Goal: Information Seeking & Learning: Learn about a topic

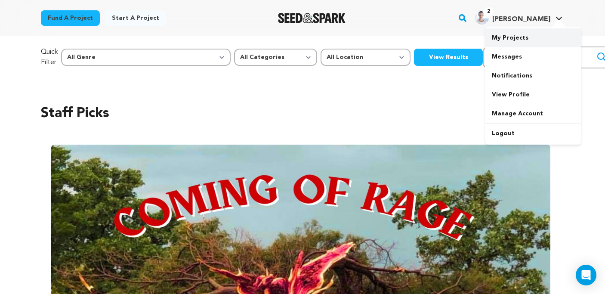
click at [518, 42] on link "My Projects" at bounding box center [533, 37] width 96 height 19
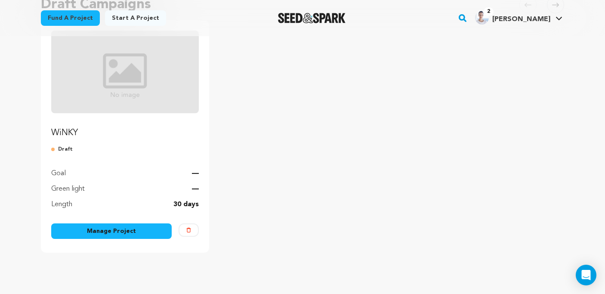
scroll to position [111, 0]
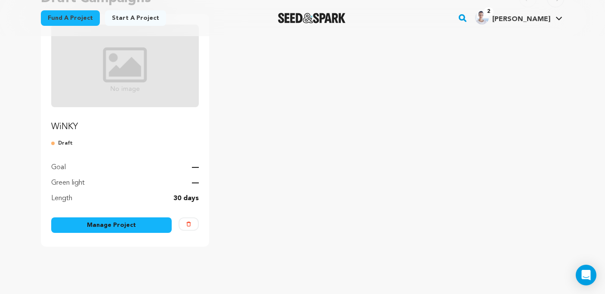
click at [126, 229] on link "Manage Project" at bounding box center [111, 224] width 121 height 15
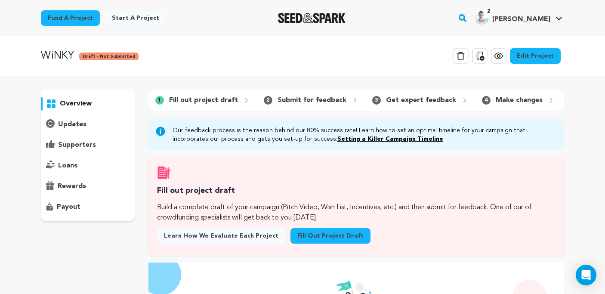
click at [359, 139] on link "Setting a Killer Campaign Timeline" at bounding box center [390, 139] width 106 height 6
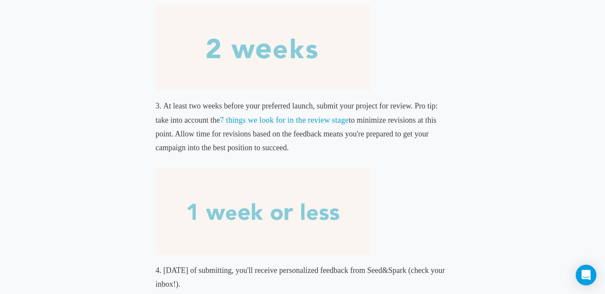
scroll to position [515, 0]
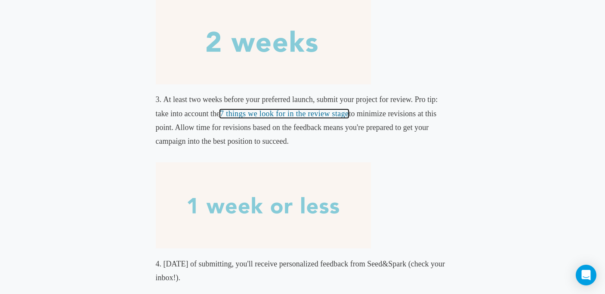
click at [297, 114] on link "7 things we look for in the review stage" at bounding box center [284, 113] width 129 height 9
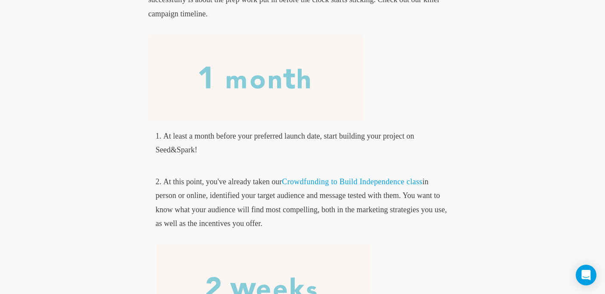
scroll to position [0, 0]
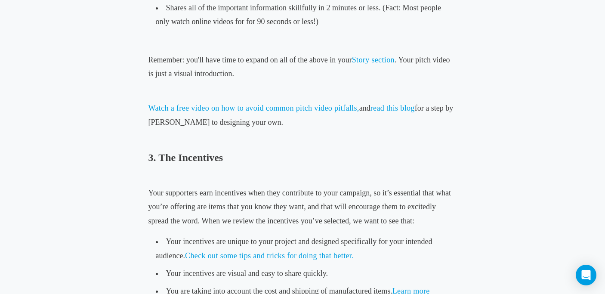
scroll to position [981, 0]
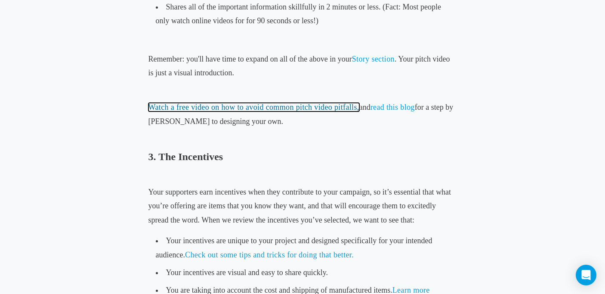
click at [315, 105] on link "Watch a free video on how to avoid common pitch video pitfalls," at bounding box center [254, 107] width 211 height 9
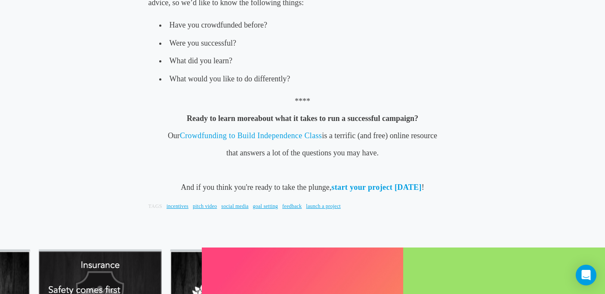
scroll to position [2105, 0]
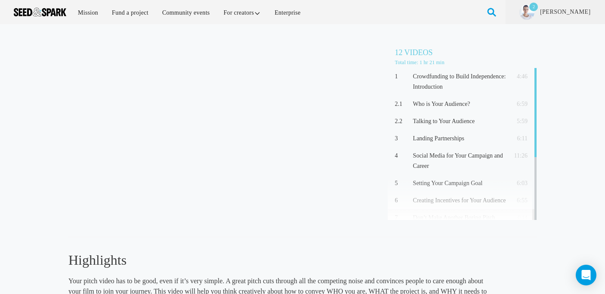
click at [6, 116] on div "Don't Make Another Boring Pitch Video. (4:44) 12 Videos Total time: 1 hr 21 min…" at bounding box center [302, 229] width 605 height 393
